Goal: Find specific page/section: Find specific page/section

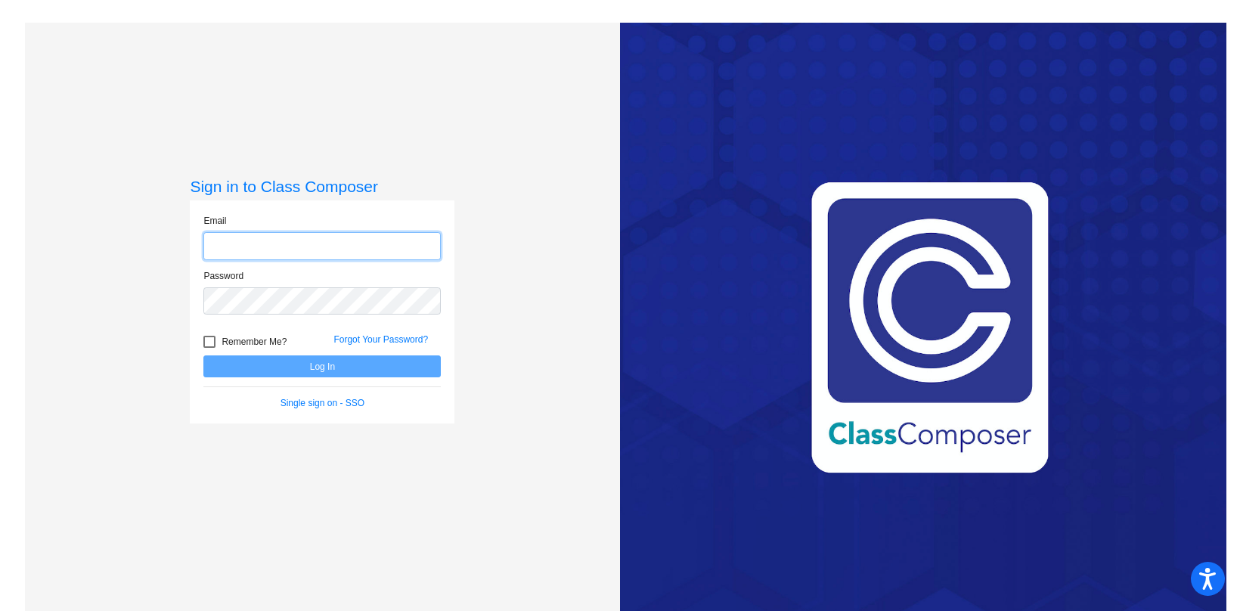
type input "[EMAIL_ADDRESS][DOMAIN_NAME]"
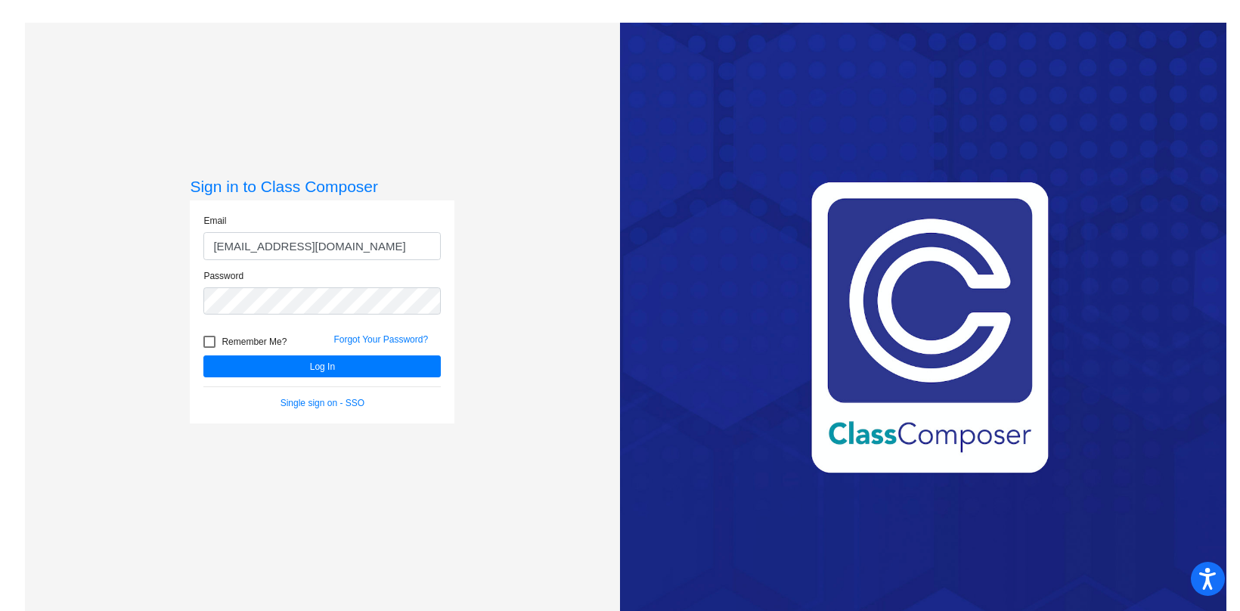
click at [302, 348] on div "Remember Me?" at bounding box center [257, 344] width 130 height 23
click at [297, 355] on button "Log In" at bounding box center [321, 366] width 237 height 22
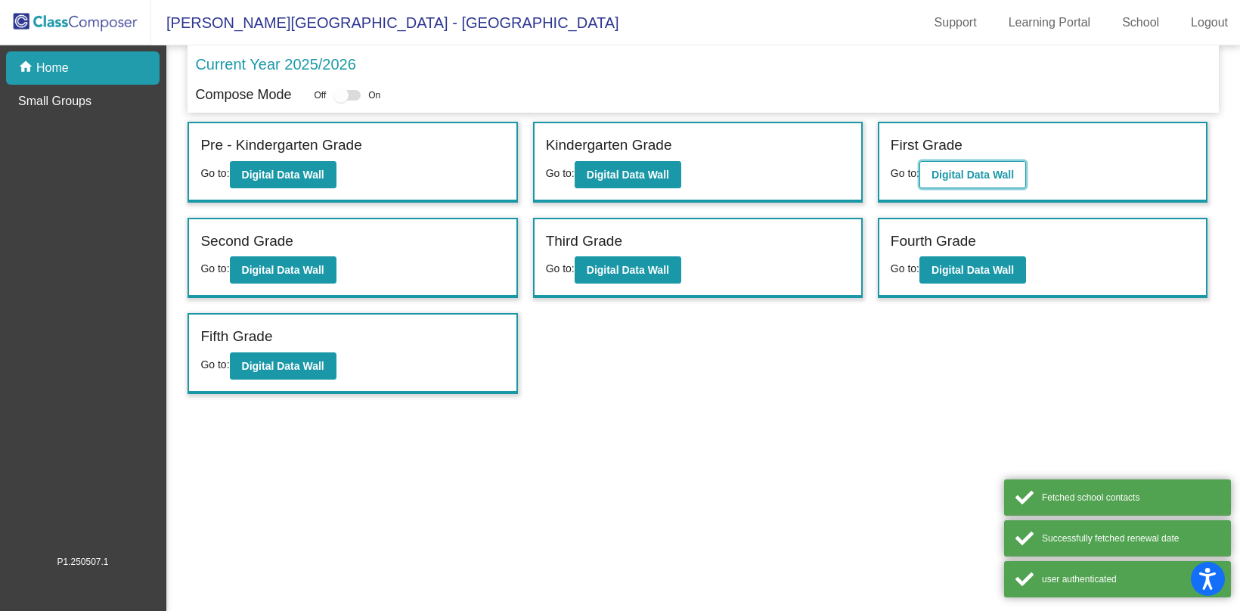
click at [1004, 171] on b "Digital Data Wall" at bounding box center [972, 175] width 82 height 12
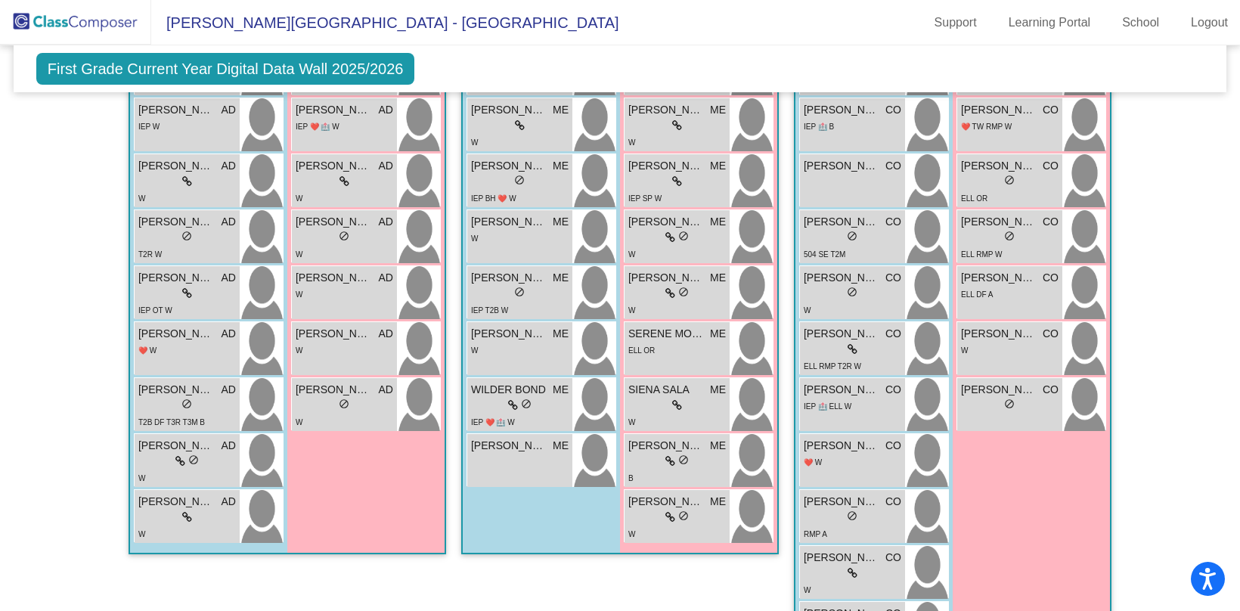
scroll to position [593, 0]
click at [525, 402] on span "do_not_disturb_alt" at bounding box center [526, 405] width 11 height 11
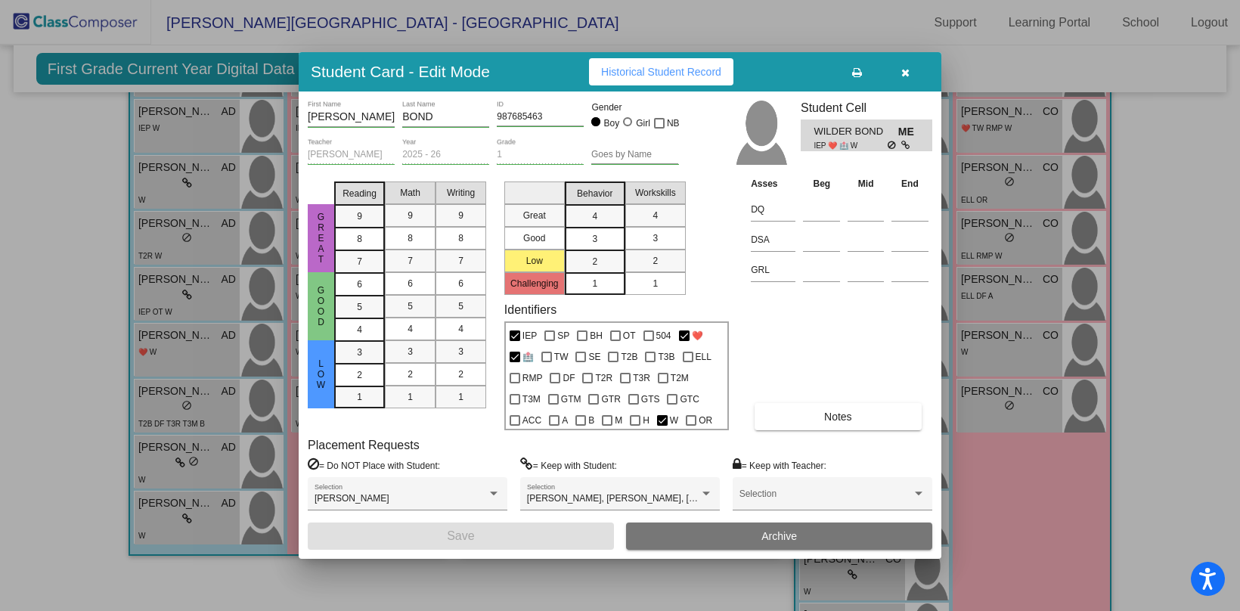
click at [905, 82] on button "button" at bounding box center [905, 71] width 48 height 27
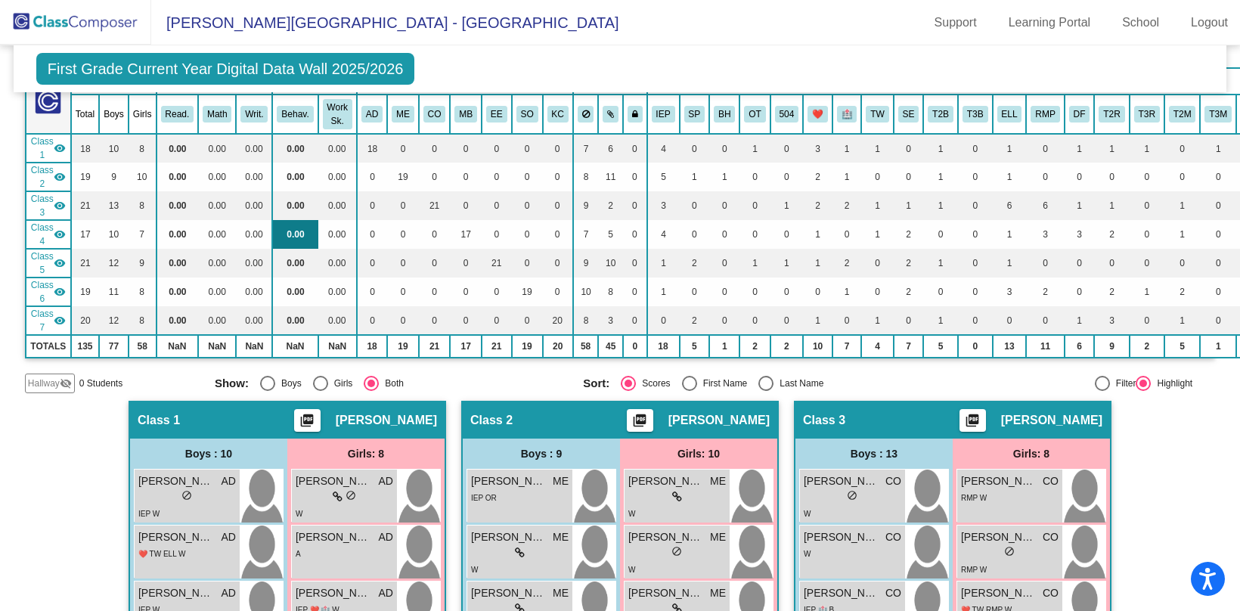
scroll to position [0, 0]
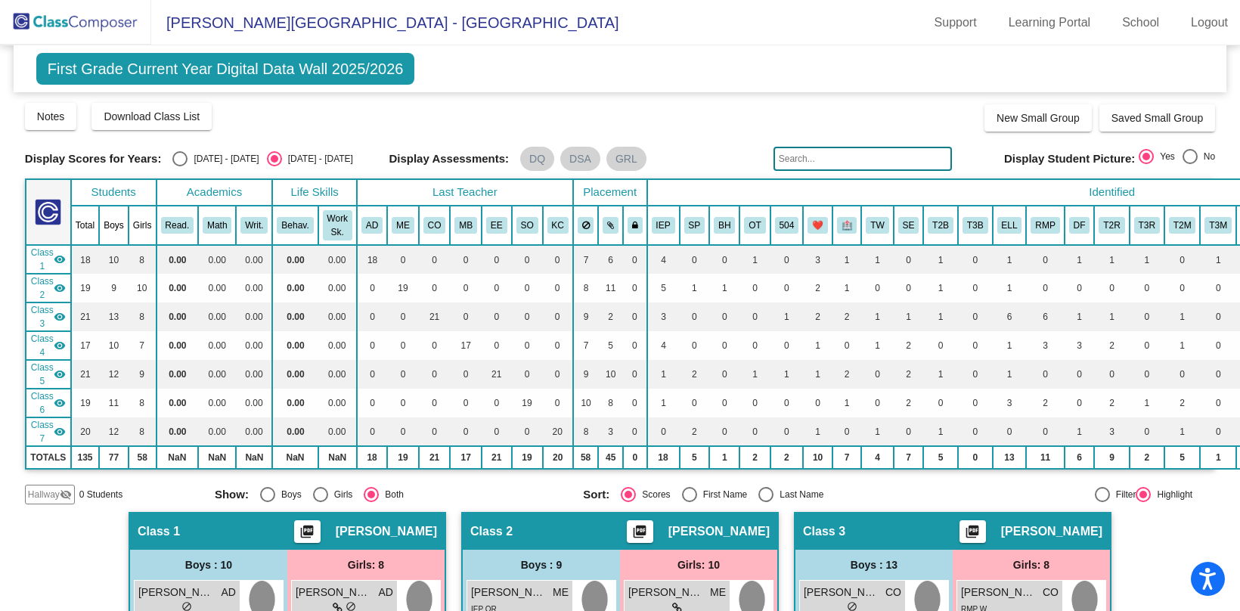
click at [191, 150] on div "Display Scores for Years: [DATE] - [DATE] [DATE] - [DATE] Display Assessments: …" at bounding box center [620, 159] width 1190 height 24
click at [189, 153] on div "[DATE] - [DATE]" at bounding box center [223, 159] width 71 height 14
click at [180, 166] on input "[DATE] - [DATE]" at bounding box center [179, 166] width 1 height 1
radio input "true"
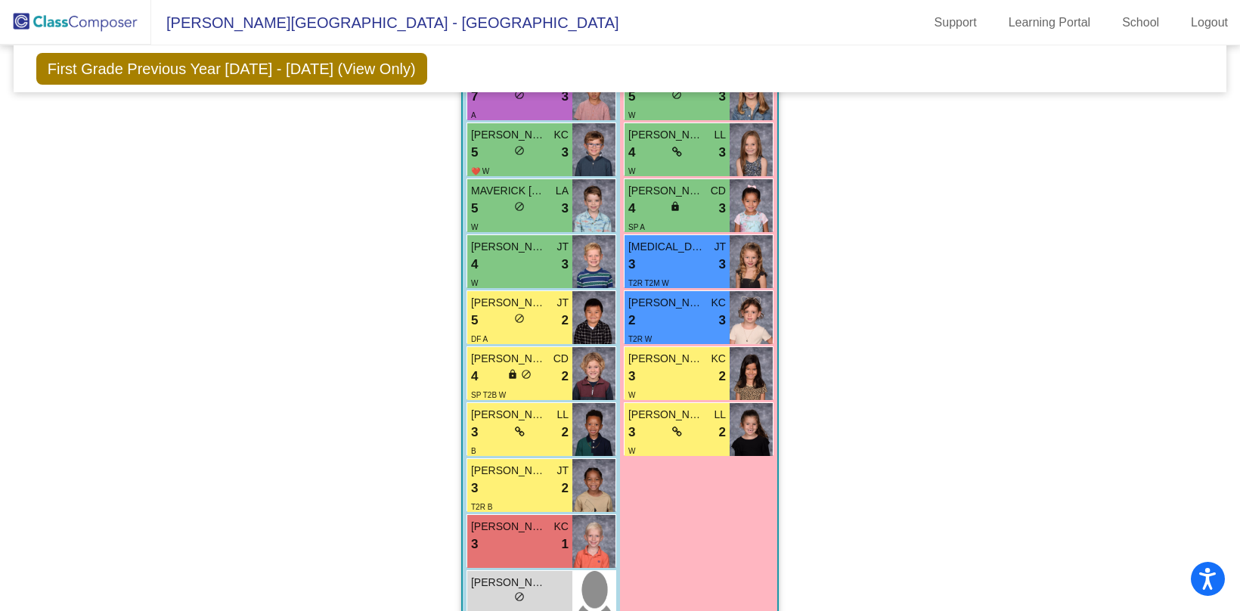
scroll to position [2246, 0]
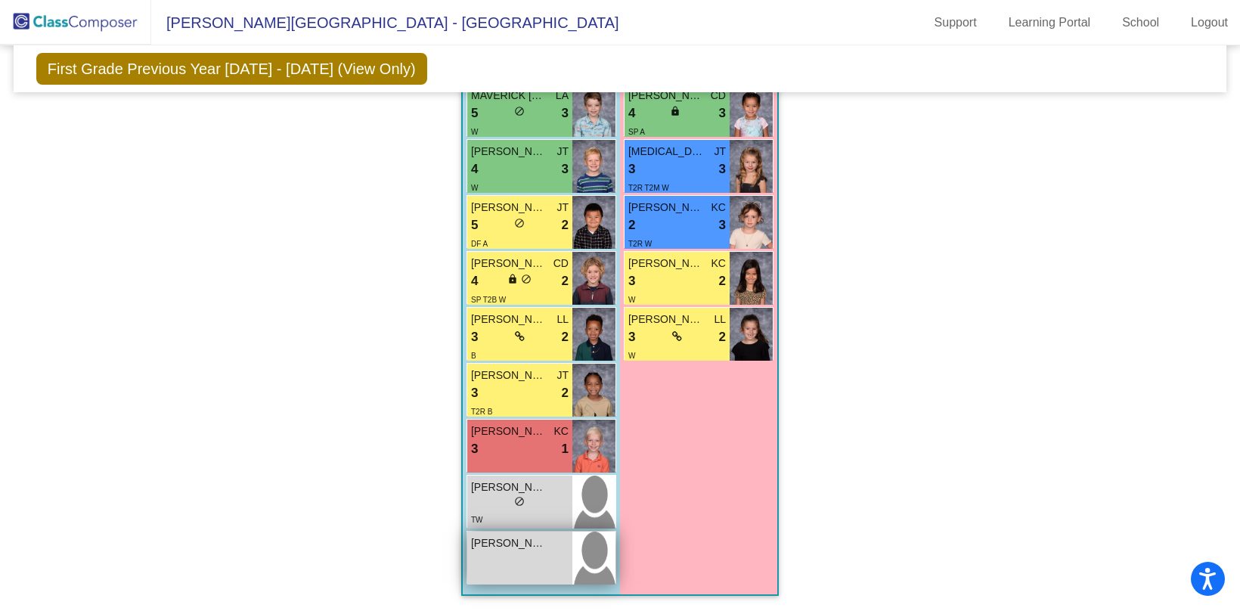
click at [530, 557] on div "[PERSON_NAME] lock do_not_disturb_alt" at bounding box center [519, 558] width 105 height 53
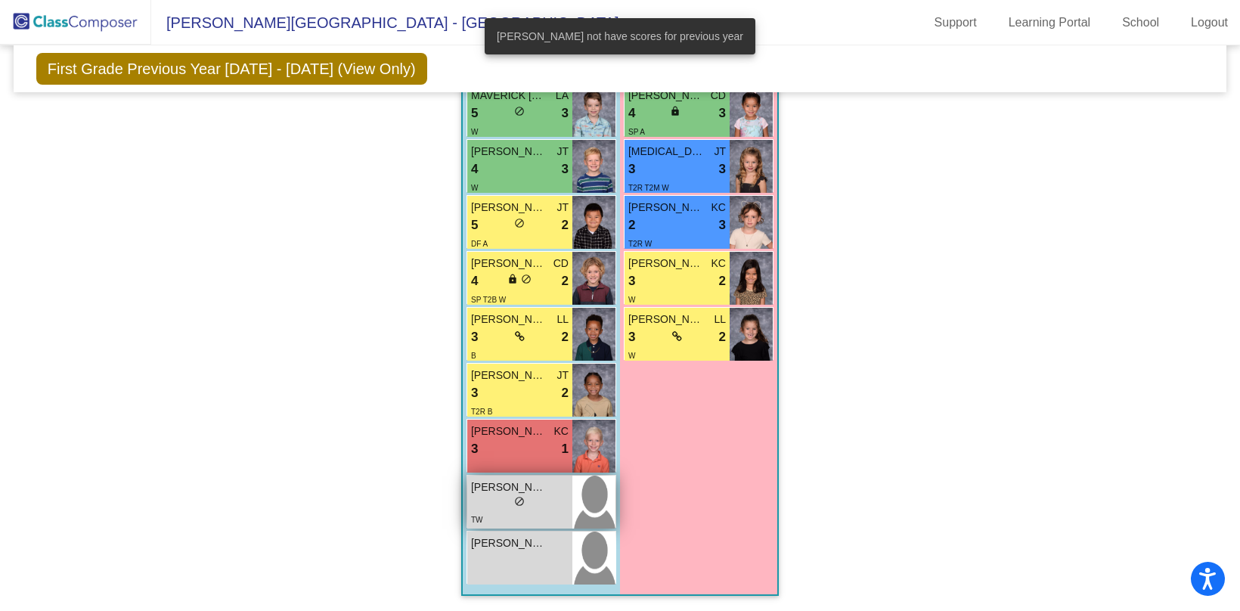
click at [494, 482] on span "[PERSON_NAME] [PERSON_NAME]" at bounding box center [509, 487] width 76 height 16
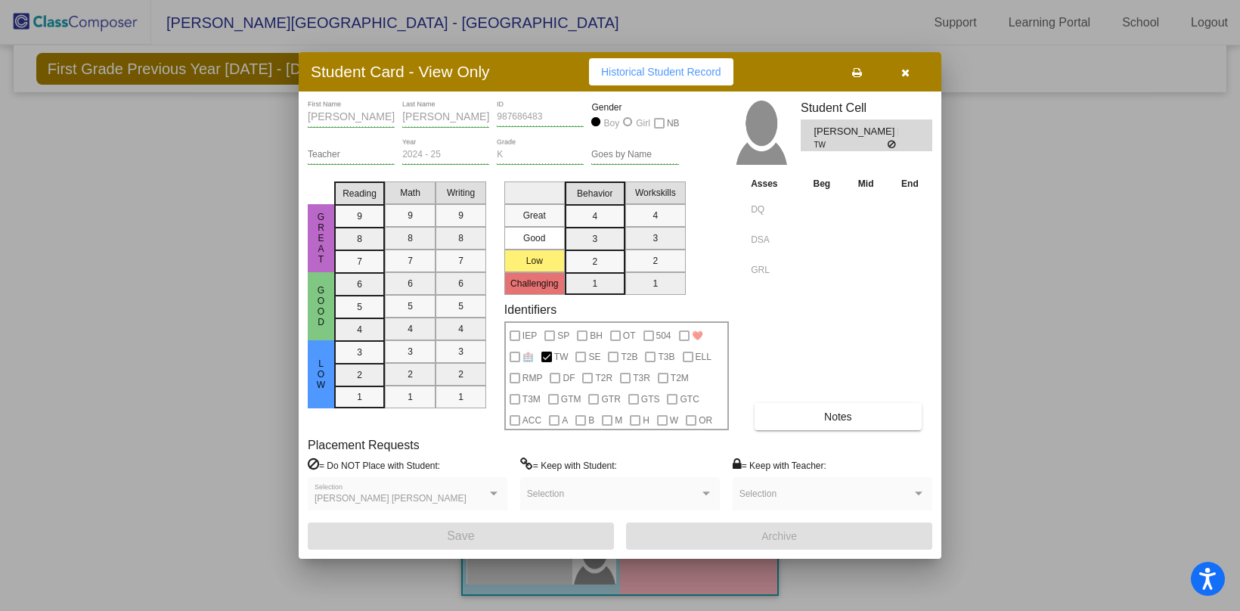
click at [917, 73] on button "button" at bounding box center [905, 71] width 48 height 27
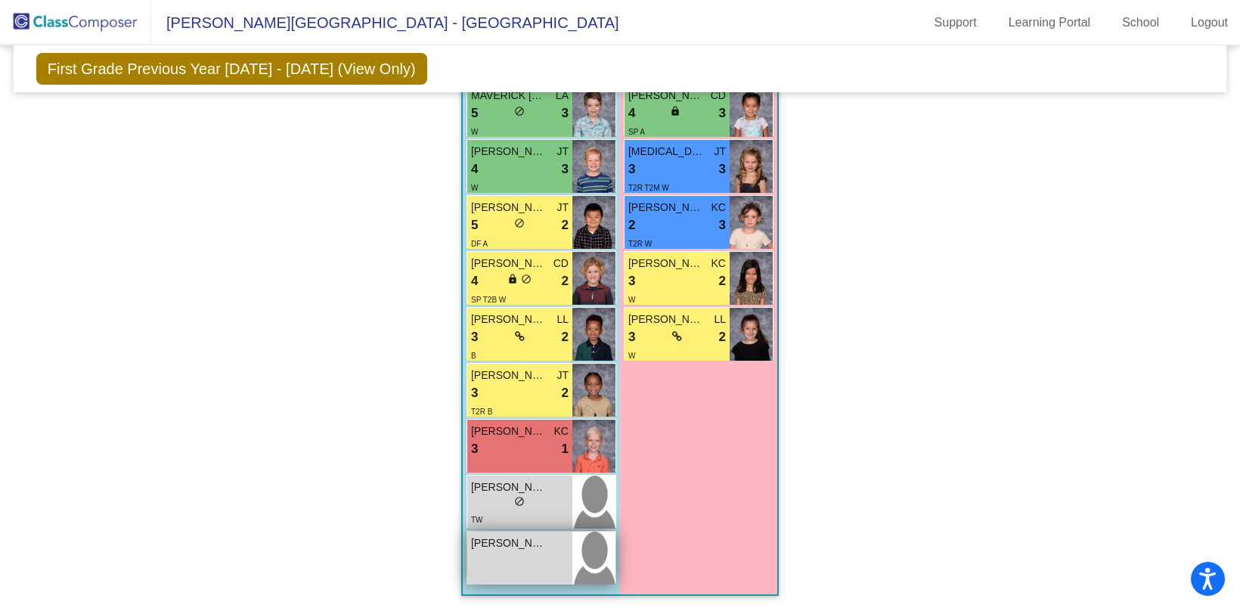
click at [491, 542] on span "[PERSON_NAME]" at bounding box center [509, 543] width 76 height 16
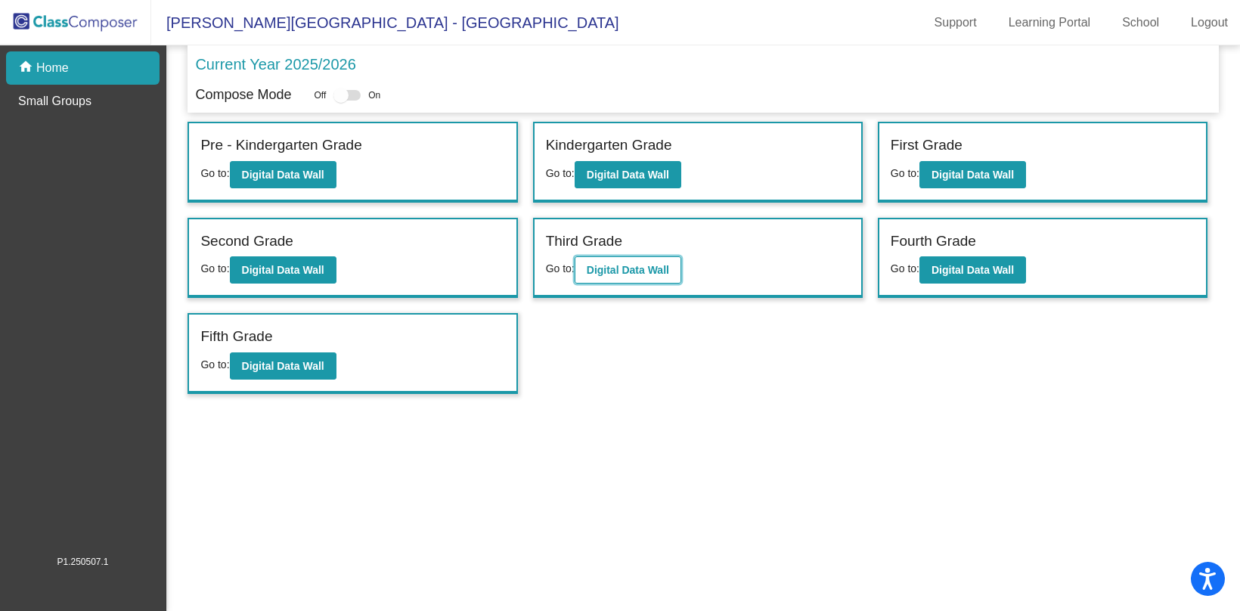
click at [618, 276] on button "Digital Data Wall" at bounding box center [628, 269] width 107 height 27
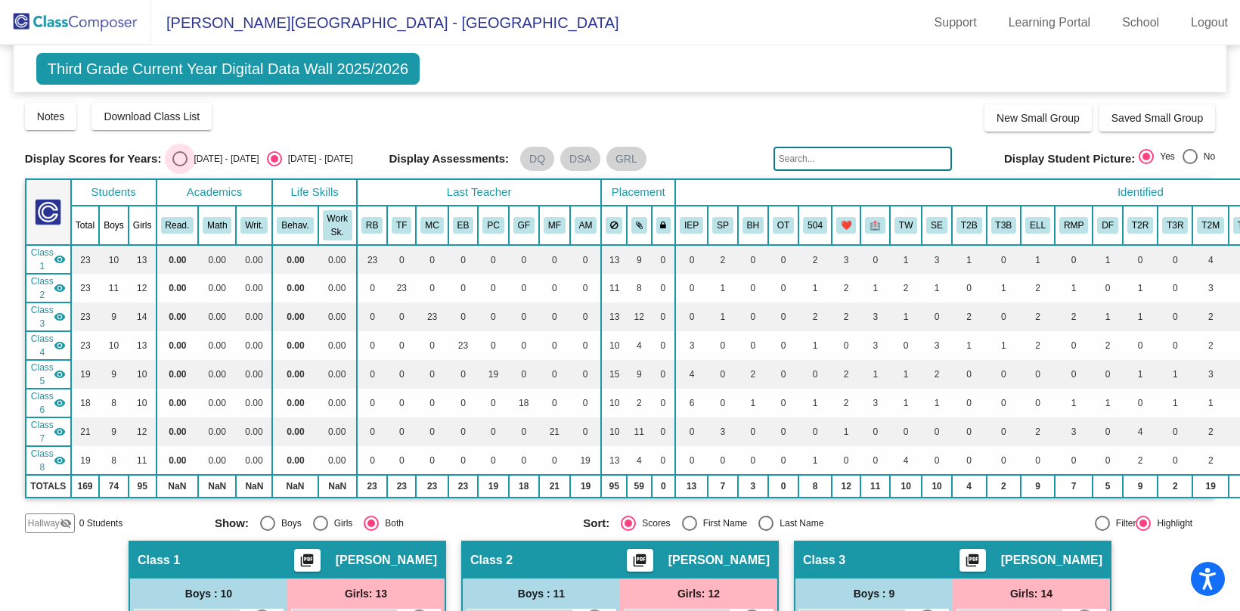
click at [208, 155] on div "[DATE] - [DATE]" at bounding box center [223, 159] width 71 height 14
click at [180, 166] on input "[DATE] - [DATE]" at bounding box center [179, 166] width 1 height 1
radio input "true"
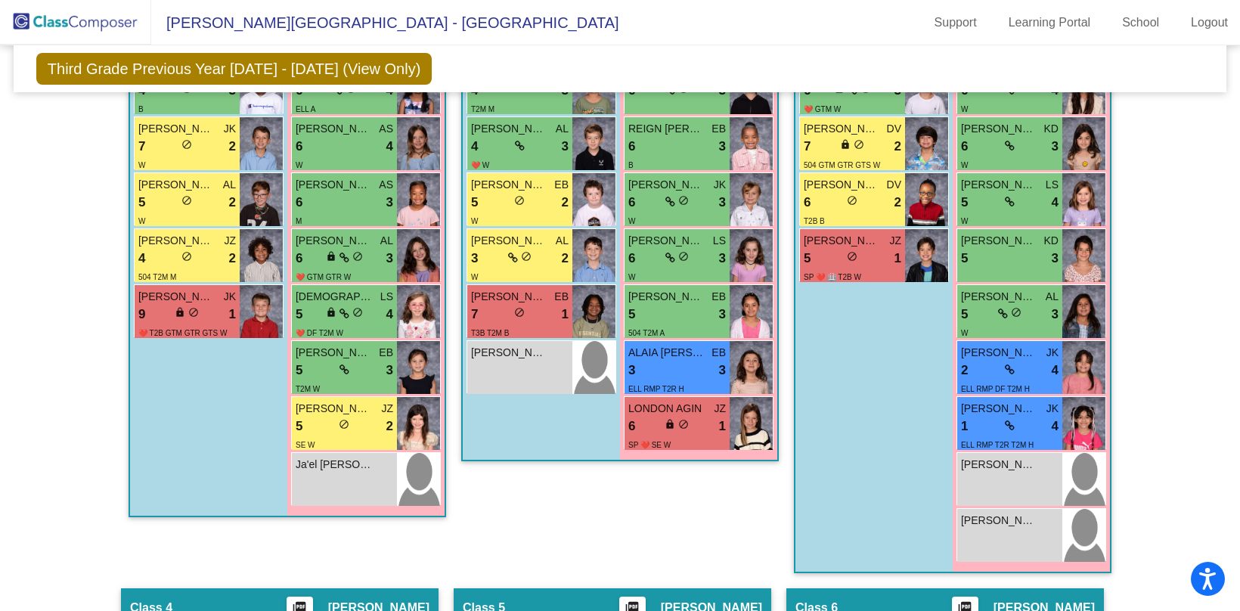
scroll to position [857, 0]
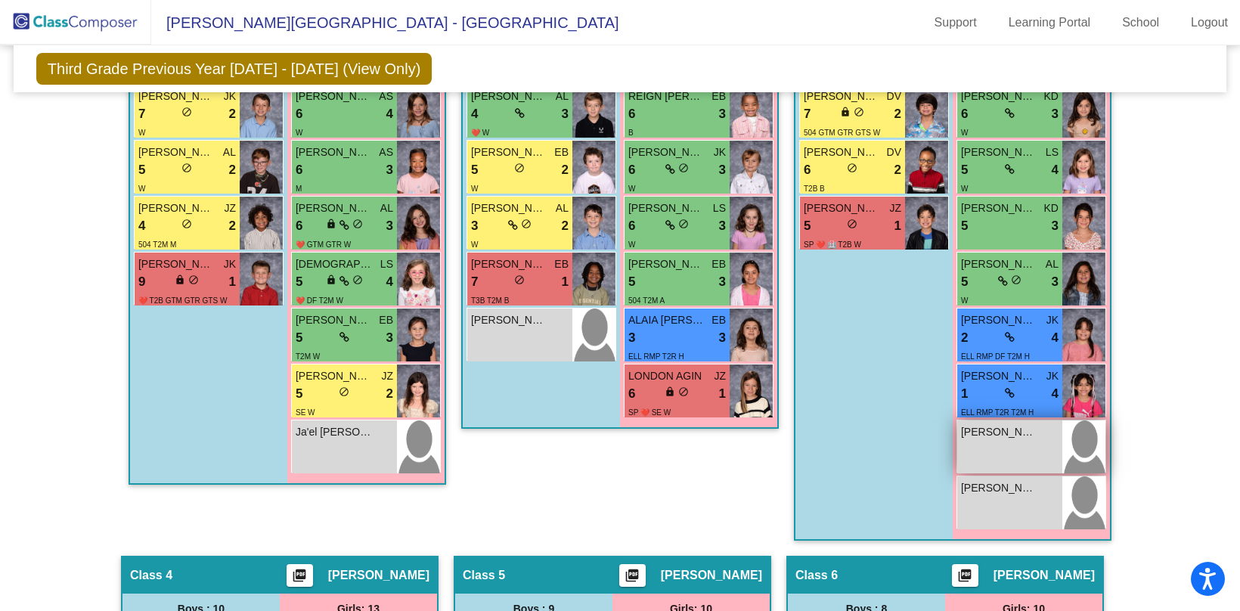
click at [1003, 435] on div "[PERSON_NAME] lock do_not_disturb_alt" at bounding box center [1009, 446] width 105 height 53
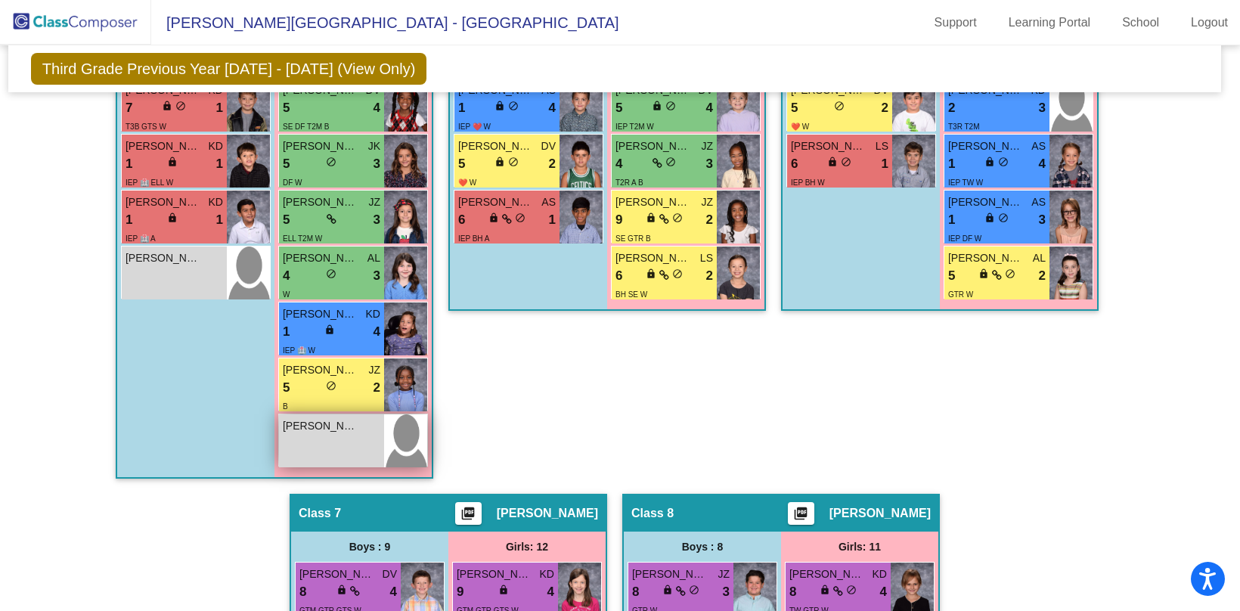
scroll to position [1743, 5]
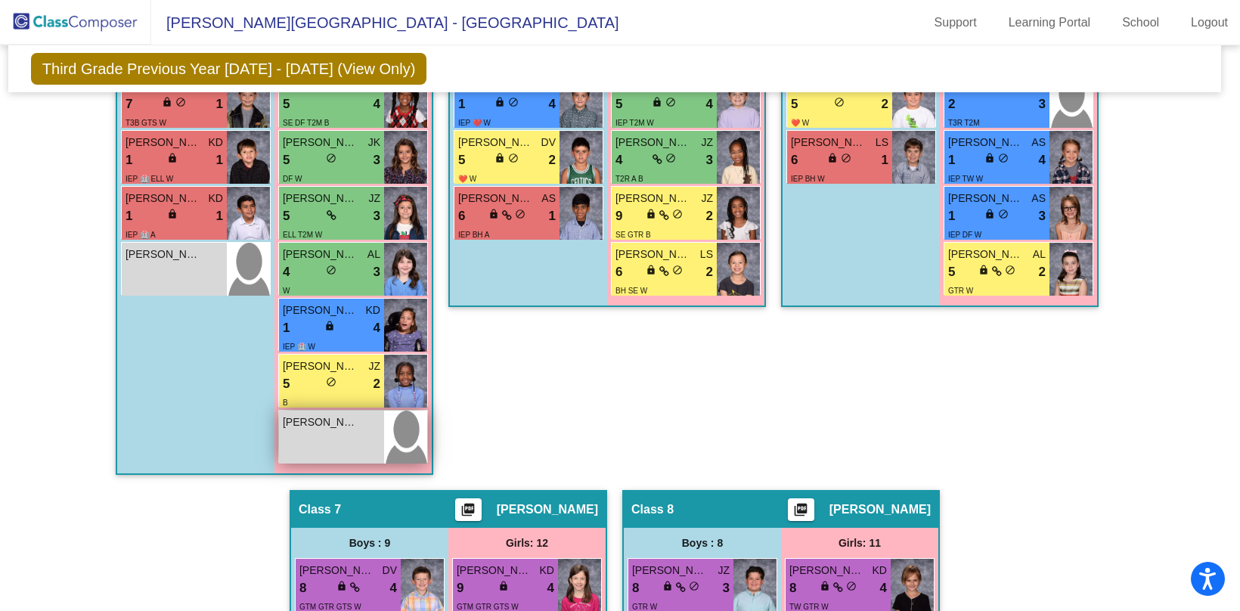
click at [338, 455] on div "[PERSON_NAME] lock do_not_disturb_alt" at bounding box center [331, 437] width 105 height 53
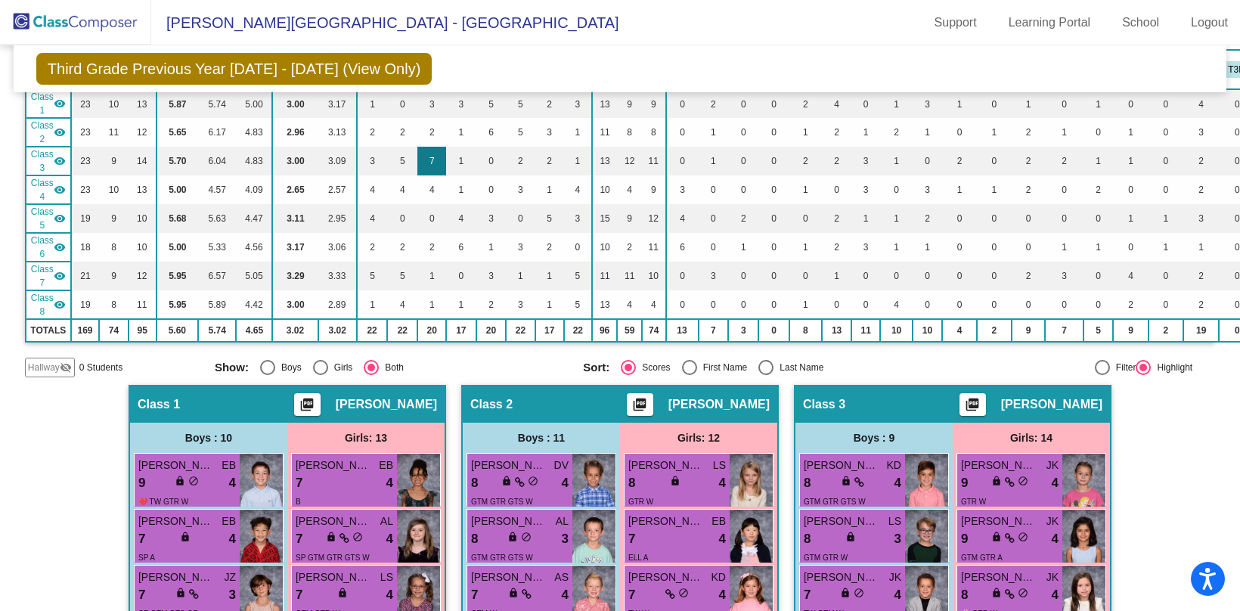
scroll to position [0, 0]
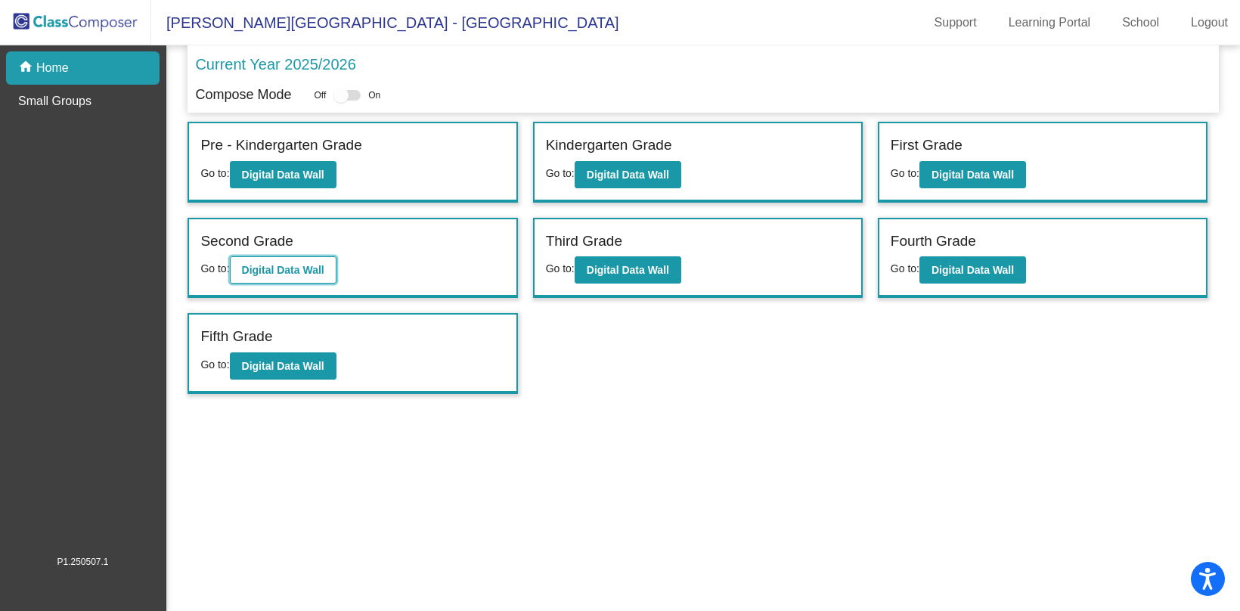
click at [276, 264] on b "Digital Data Wall" at bounding box center [283, 270] width 82 height 12
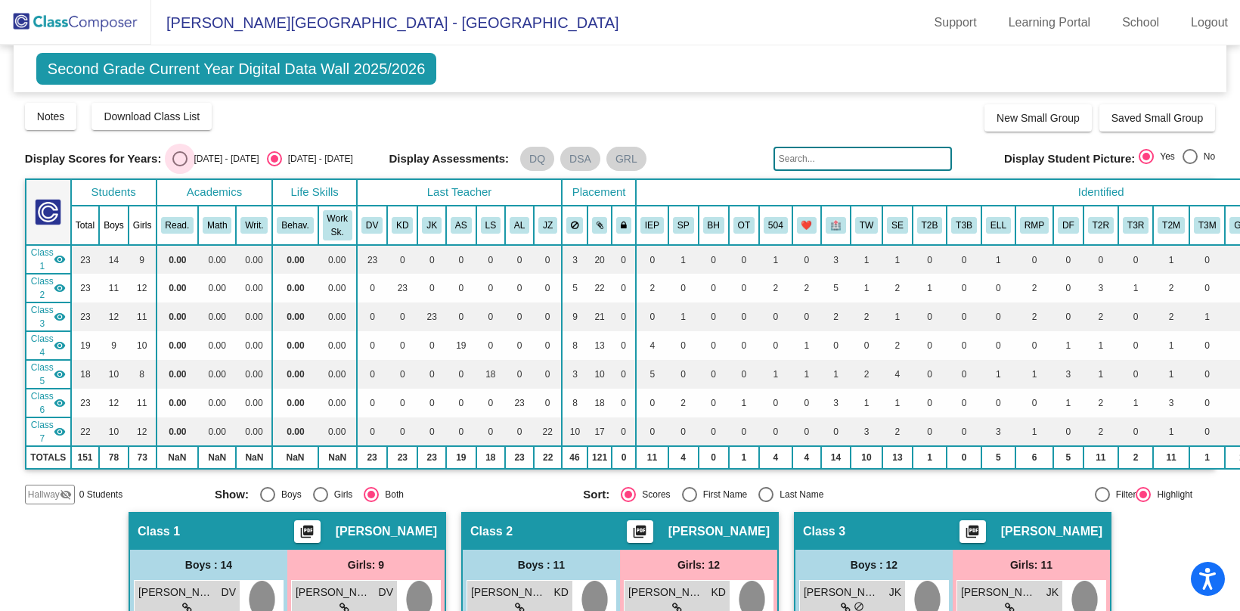
click at [179, 160] on div "Select an option" at bounding box center [179, 158] width 15 height 15
click at [179, 166] on input "[DATE] - [DATE]" at bounding box center [179, 166] width 1 height 1
radio input "true"
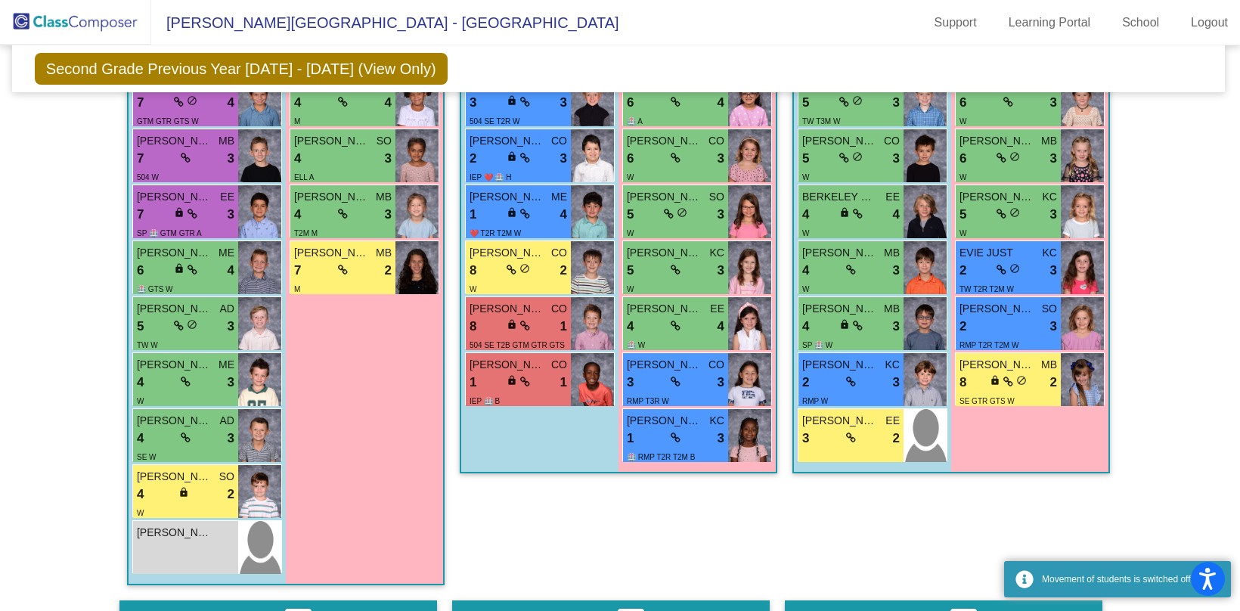
scroll to position [863, 2]
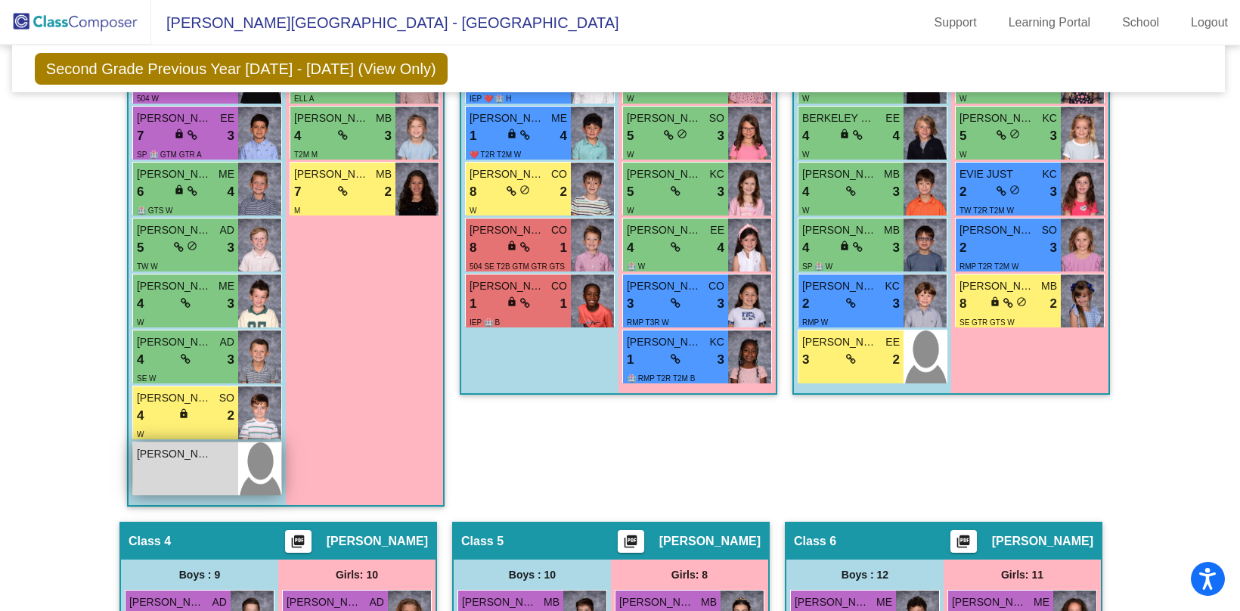
click at [187, 460] on div "[PERSON_NAME] lock do_not_disturb_alt" at bounding box center [185, 468] width 105 height 53
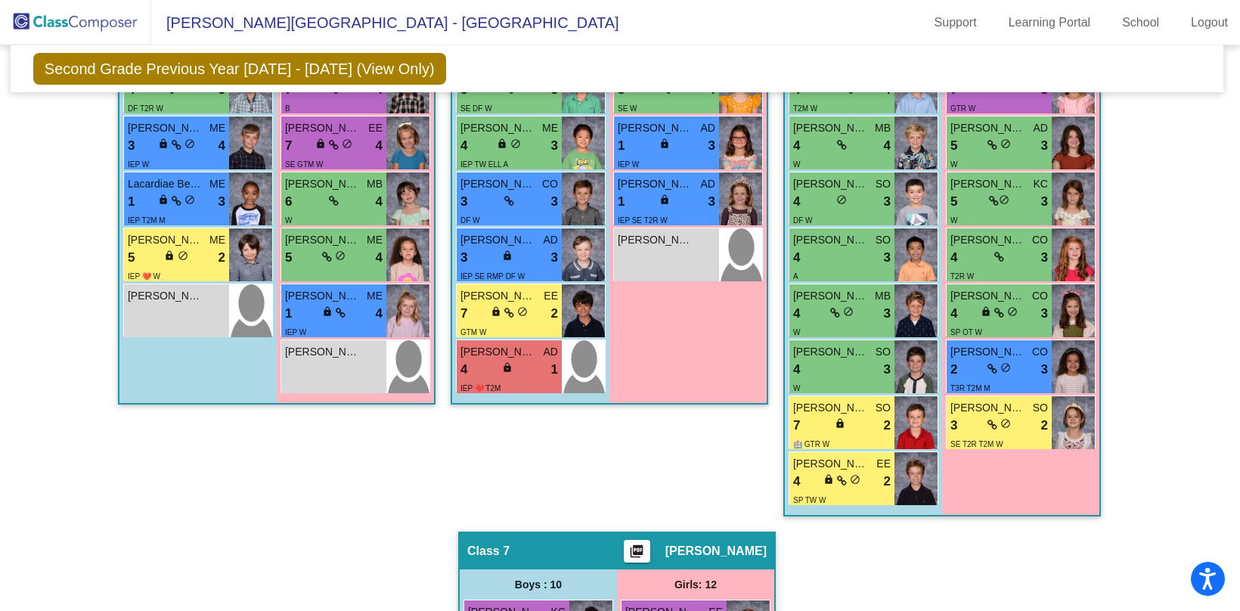
scroll to position [1634, 3]
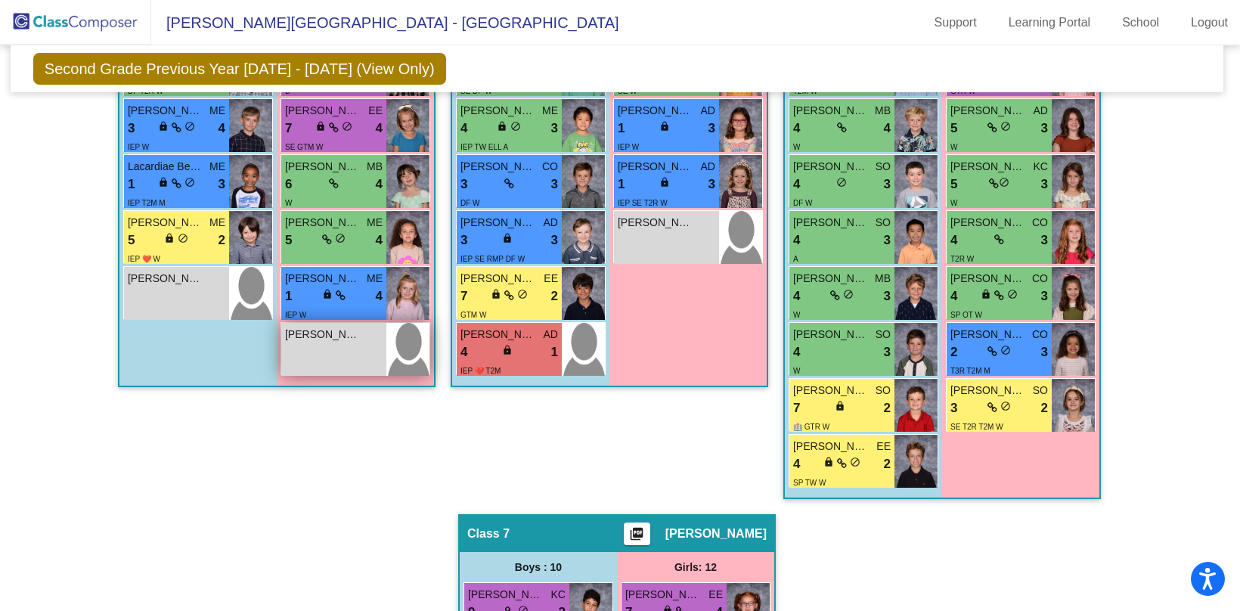
click at [339, 357] on div "[PERSON_NAME] lock do_not_disturb_alt" at bounding box center [333, 349] width 105 height 53
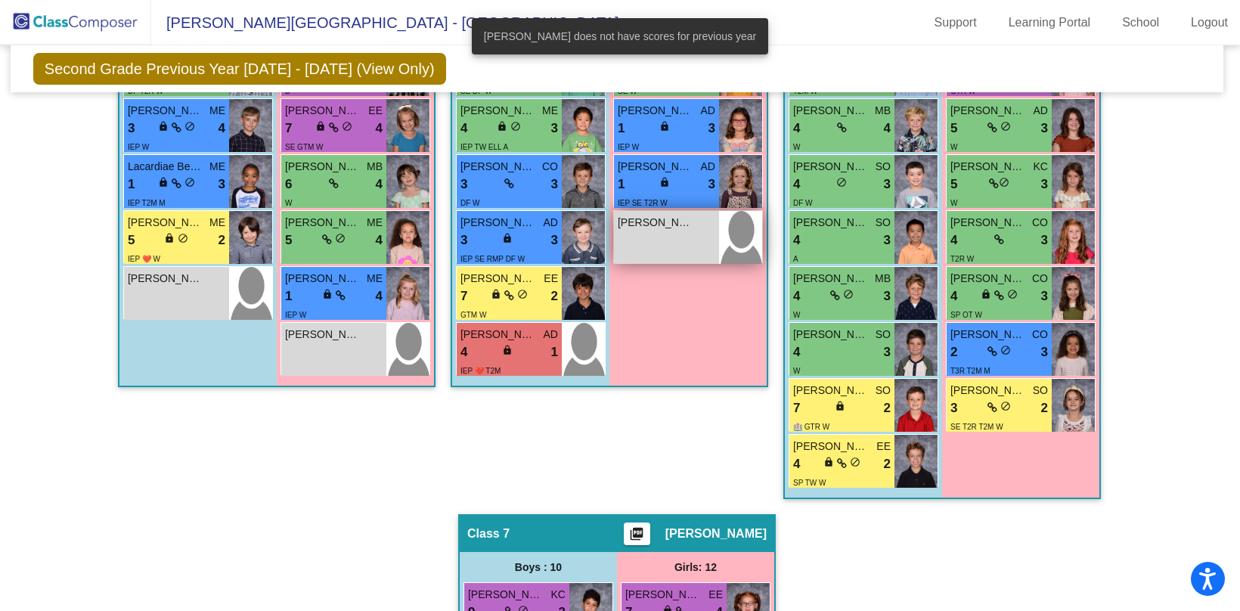
click at [713, 238] on div "[PERSON_NAME] lock do_not_disturb_alt" at bounding box center [666, 237] width 105 height 53
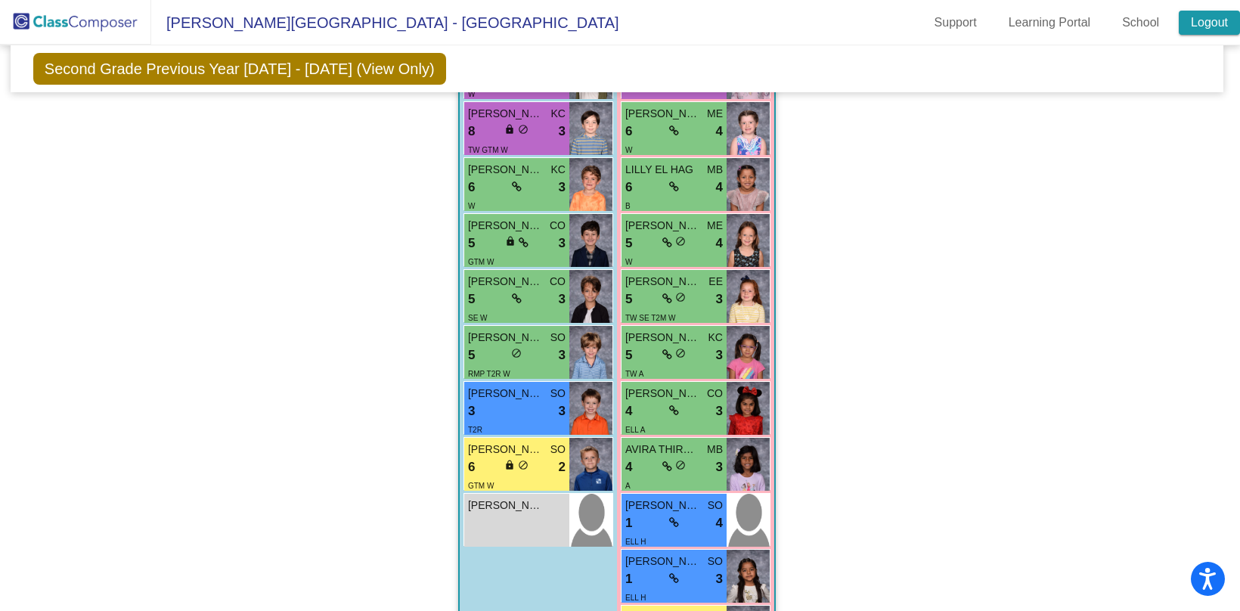
scroll to position [2271, 3]
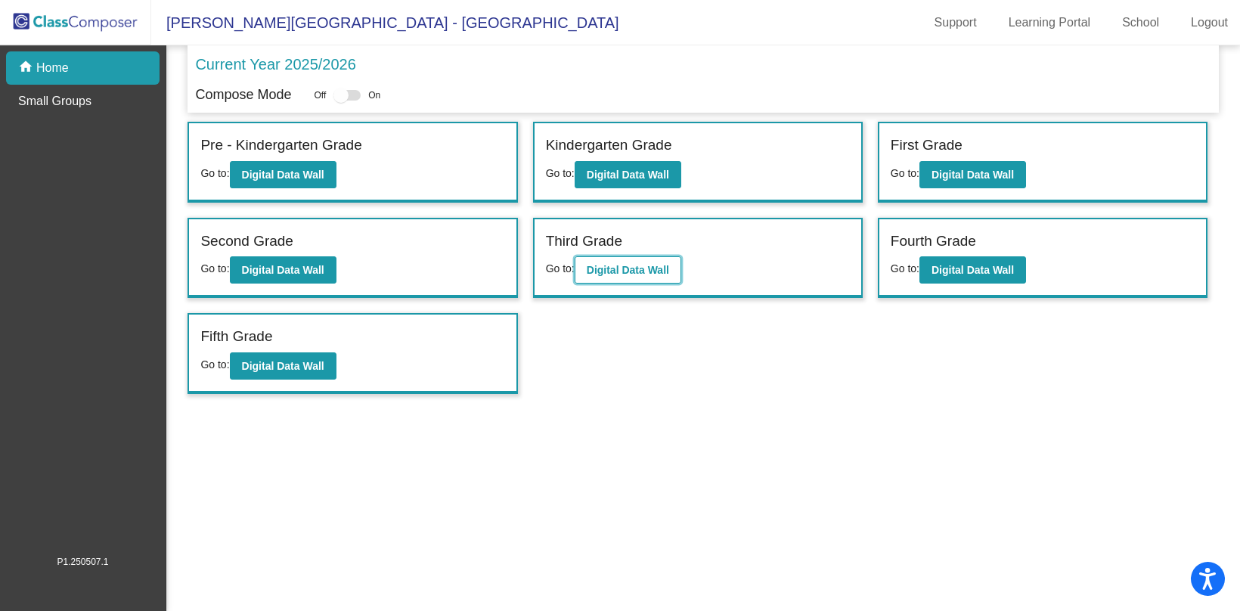
click at [676, 268] on button "Digital Data Wall" at bounding box center [628, 269] width 107 height 27
click at [962, 274] on button "Digital Data Wall" at bounding box center [972, 269] width 107 height 27
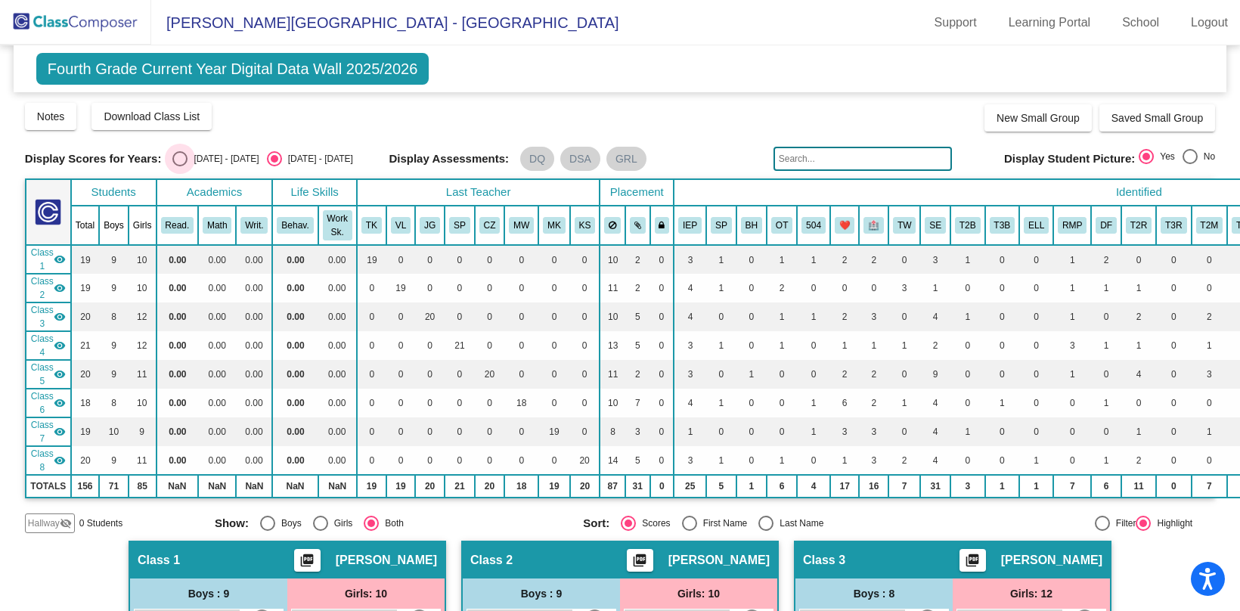
click at [176, 159] on div "Select an option" at bounding box center [179, 158] width 15 height 15
click at [179, 166] on input "[DATE] - [DATE]" at bounding box center [179, 166] width 1 height 1
radio input "true"
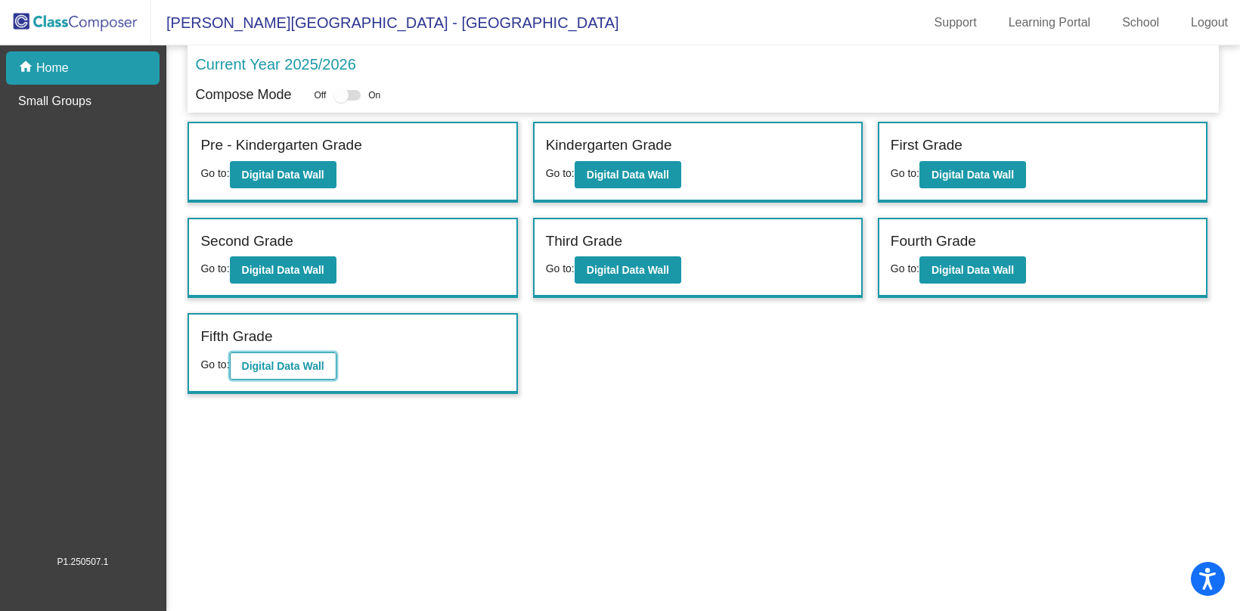
click at [317, 364] on b "Digital Data Wall" at bounding box center [283, 366] width 82 height 12
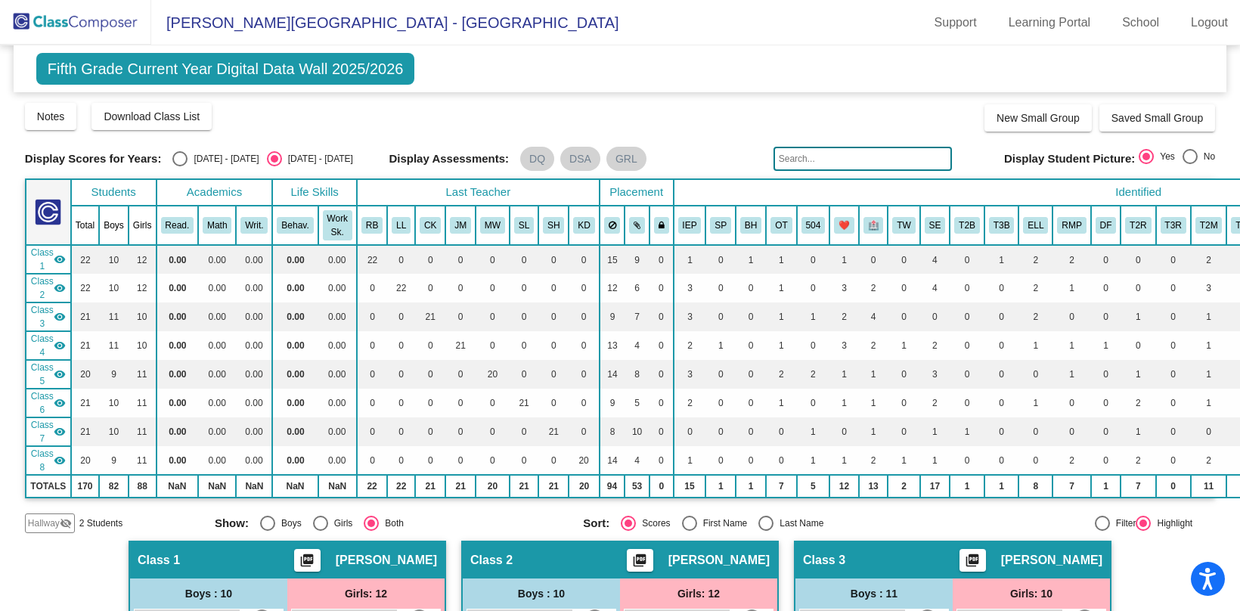
click at [181, 161] on div "Select an option" at bounding box center [179, 158] width 15 height 15
click at [180, 166] on input "[DATE] - [DATE]" at bounding box center [179, 166] width 1 height 1
radio input "true"
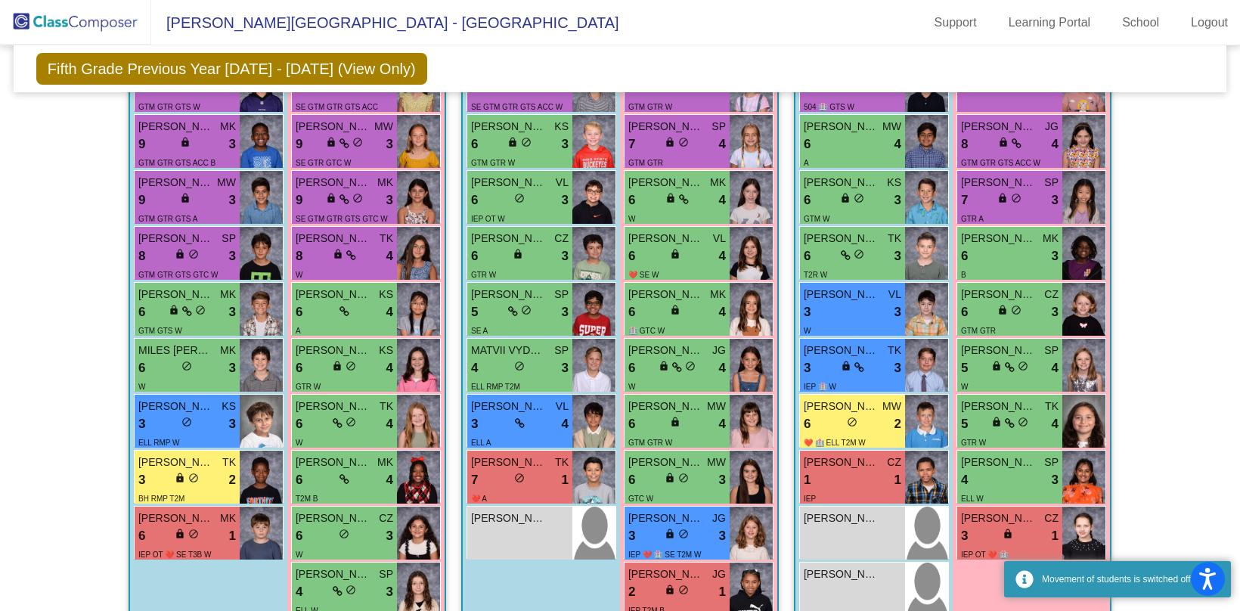
scroll to position [858, 0]
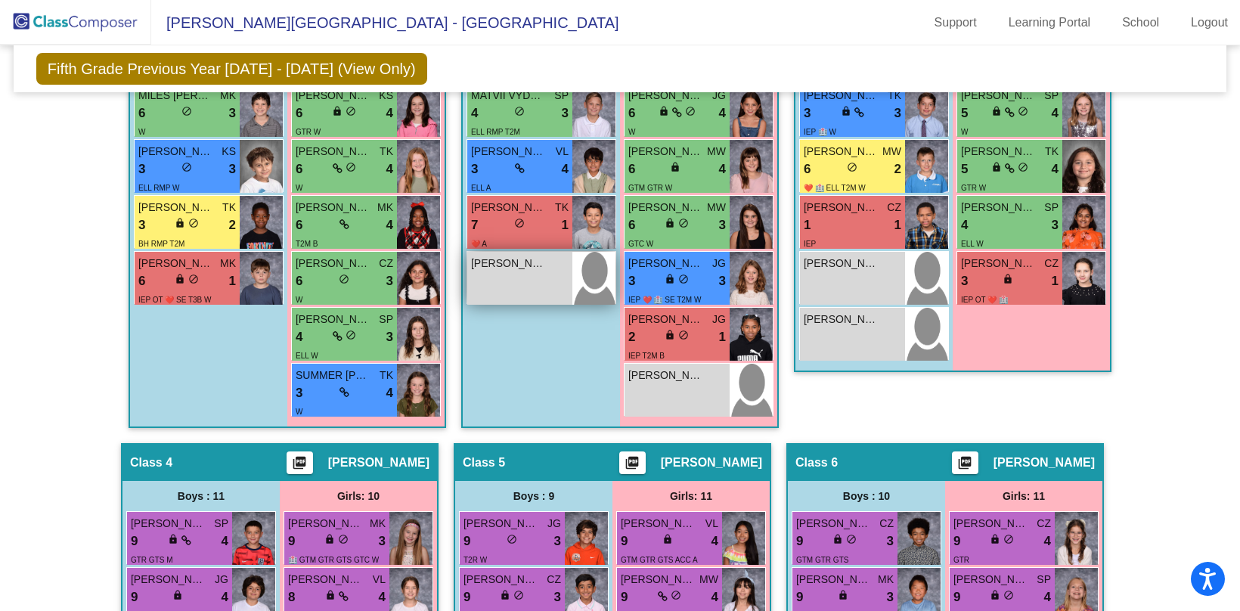
click at [495, 271] on div "[PERSON_NAME] lock do_not_disturb_alt" at bounding box center [519, 278] width 105 height 53
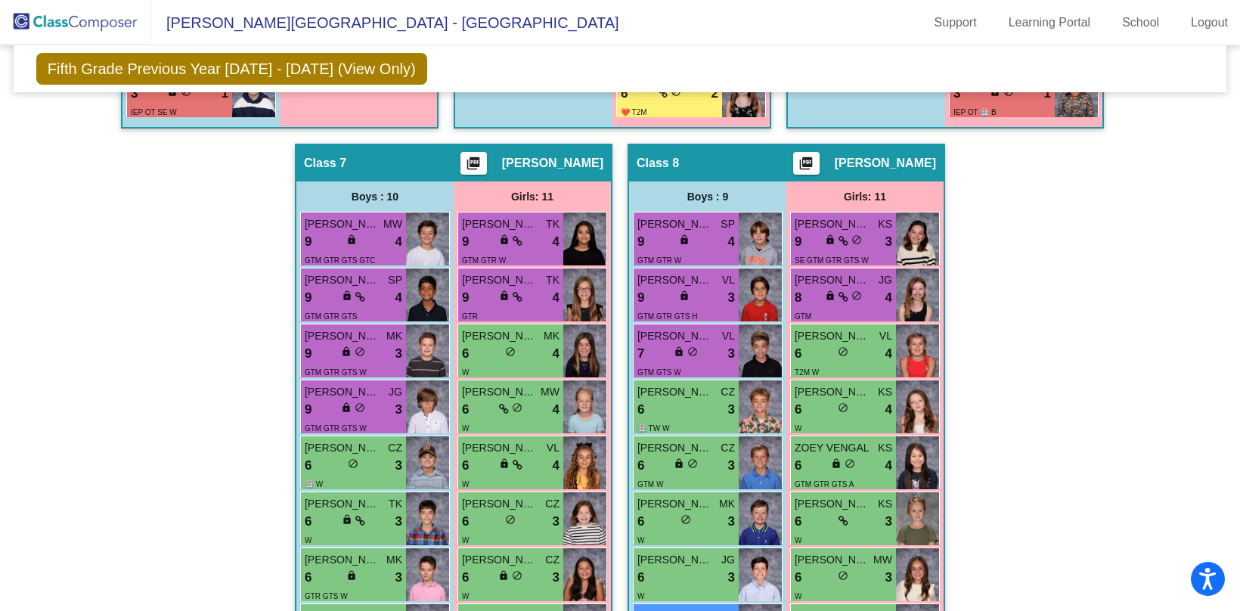
scroll to position [2107, 0]
